Goal: Navigation & Orientation: Find specific page/section

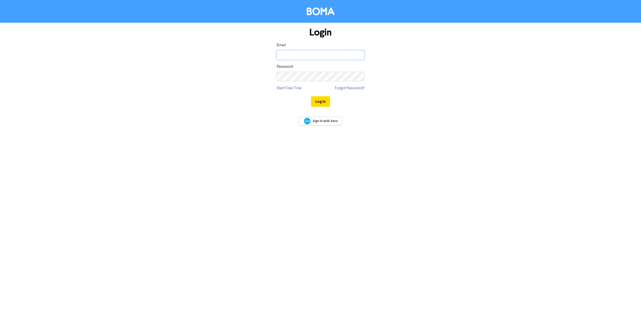
type input "[EMAIL_ADDRESS][DOMAIN_NAME]"
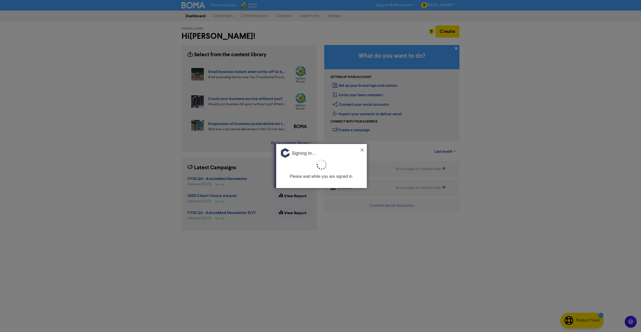
click at [362, 150] on img at bounding box center [361, 150] width 3 height 3
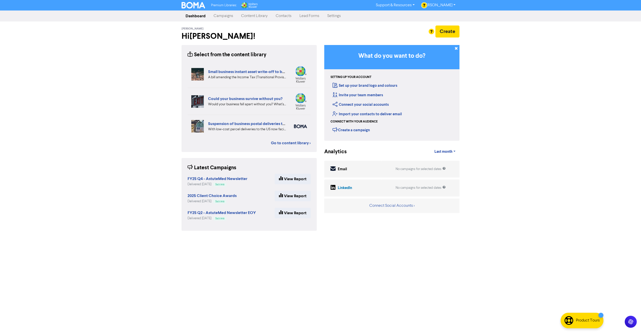
click at [333, 16] on link "Settings" at bounding box center [334, 16] width 22 height 10
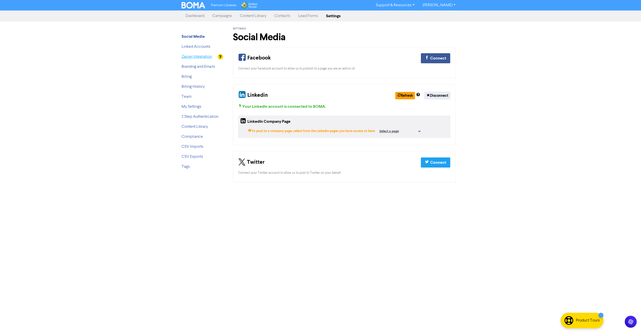
click at [188, 56] on link "Zapier Integration" at bounding box center [196, 57] width 30 height 4
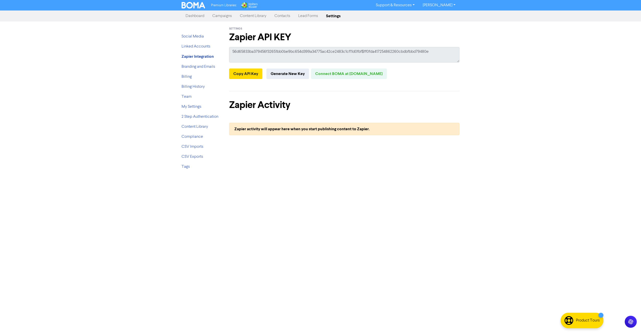
click at [186, 44] on li "Linked Accounts" at bounding box center [201, 47] width 40 height 6
click at [187, 46] on link "Linked Accounts" at bounding box center [195, 47] width 29 height 4
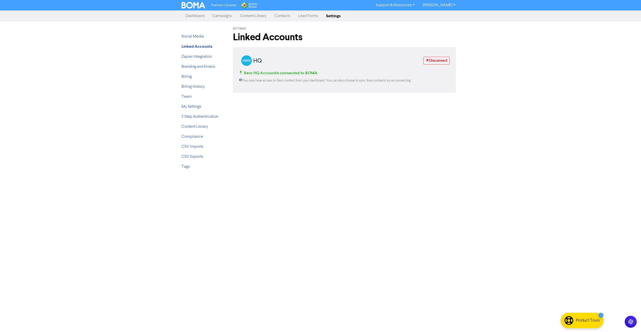
click at [88, 184] on div "Premium Libraries: Support & Resources Video Tutorials FAQ & Guides Marketing E…" at bounding box center [320, 166] width 641 height 332
click at [196, 137] on link "Compliance" at bounding box center [192, 137] width 22 height 4
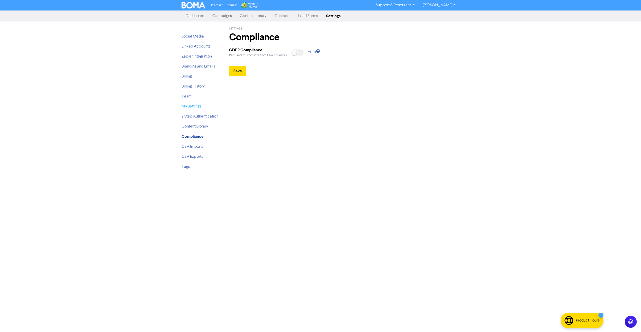
click at [191, 105] on link "My Settings" at bounding box center [191, 107] width 20 height 4
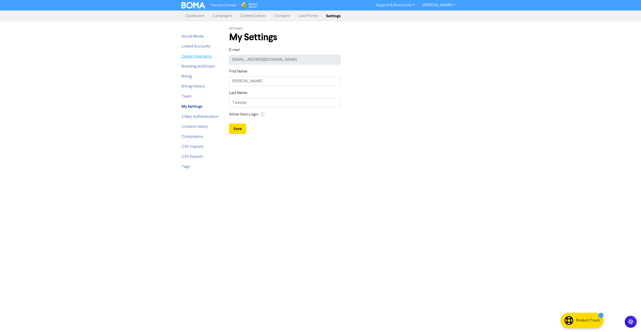
click at [195, 57] on link "Zapier Integration" at bounding box center [196, 57] width 30 height 4
type textarea "x"
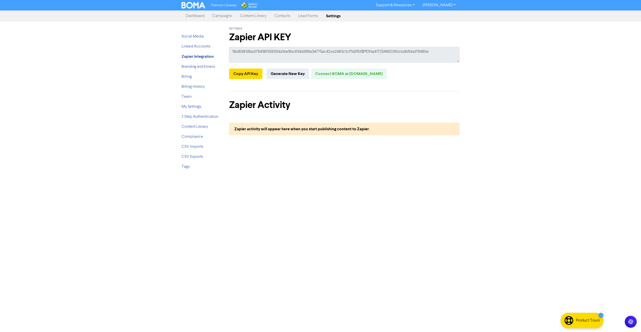
click at [287, 15] on link "Contacts" at bounding box center [282, 16] width 24 height 10
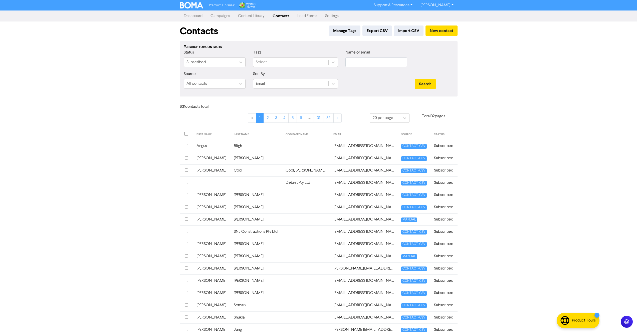
click at [309, 16] on link "Lead Forms" at bounding box center [307, 16] width 28 height 10
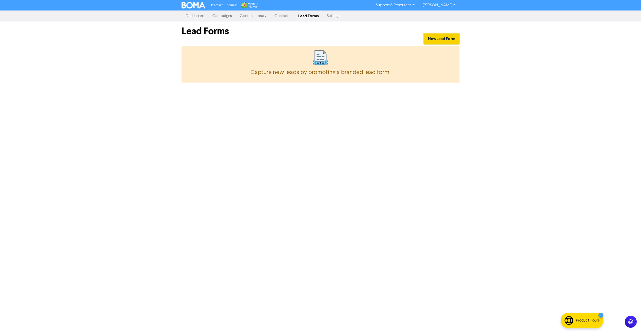
click at [440, 41] on button "New Lead Form" at bounding box center [441, 39] width 36 height 11
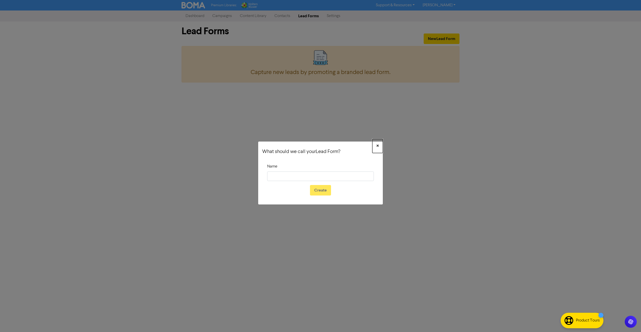
click at [375, 147] on button "×" at bounding box center [377, 146] width 11 height 14
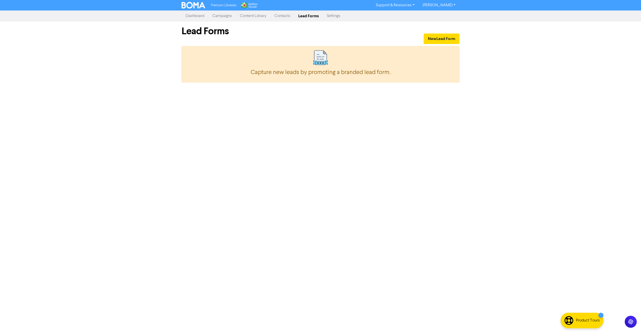
click at [289, 17] on link "Contacts" at bounding box center [282, 16] width 24 height 10
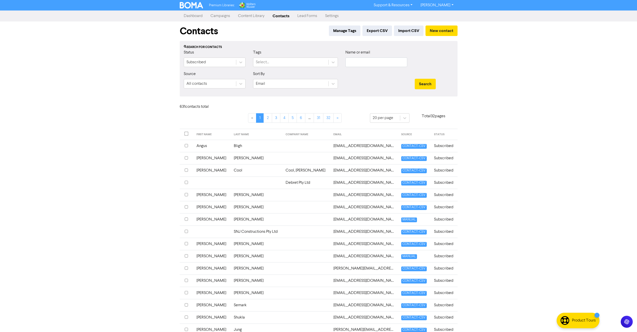
click at [191, 16] on link "Dashboard" at bounding box center [193, 16] width 27 height 10
